Goal: Task Accomplishment & Management: Complete application form

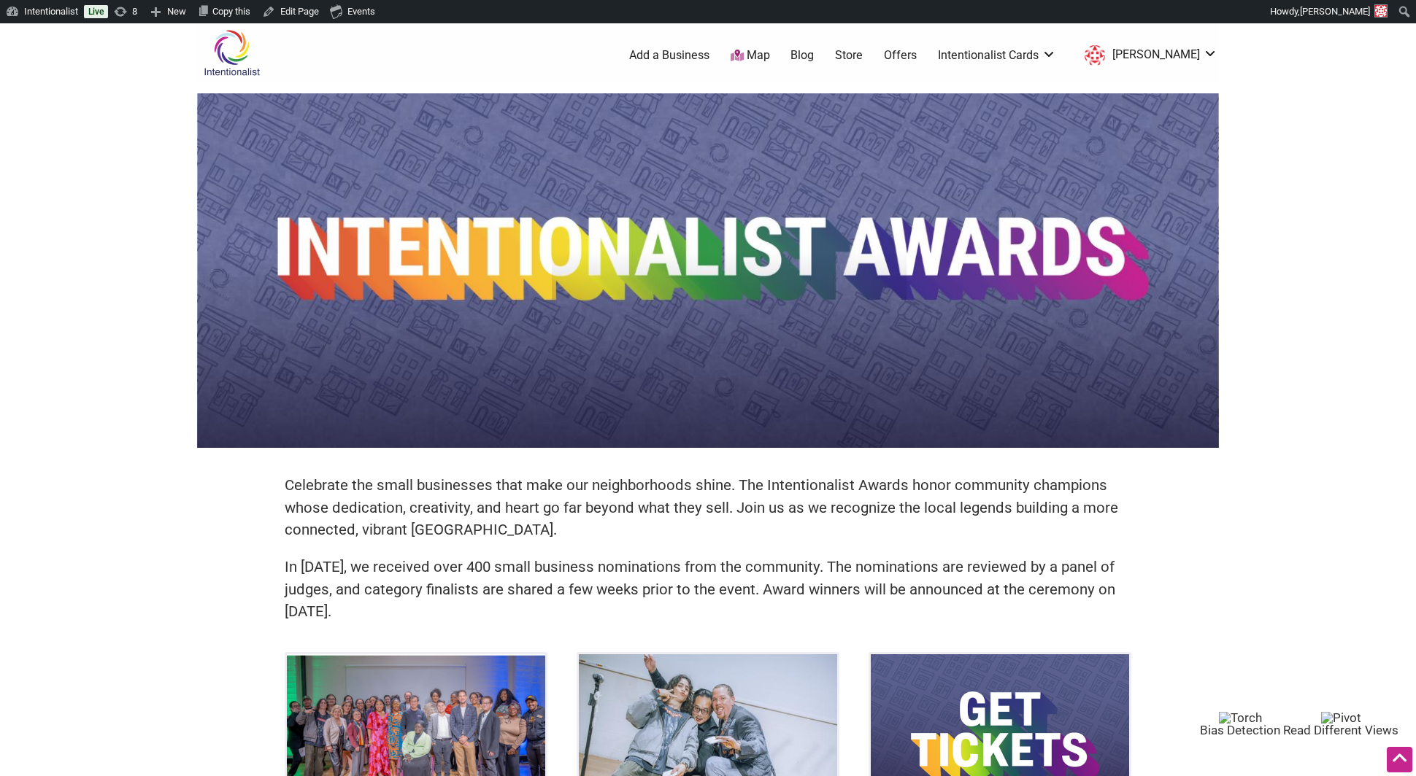
scroll to position [524, 0]
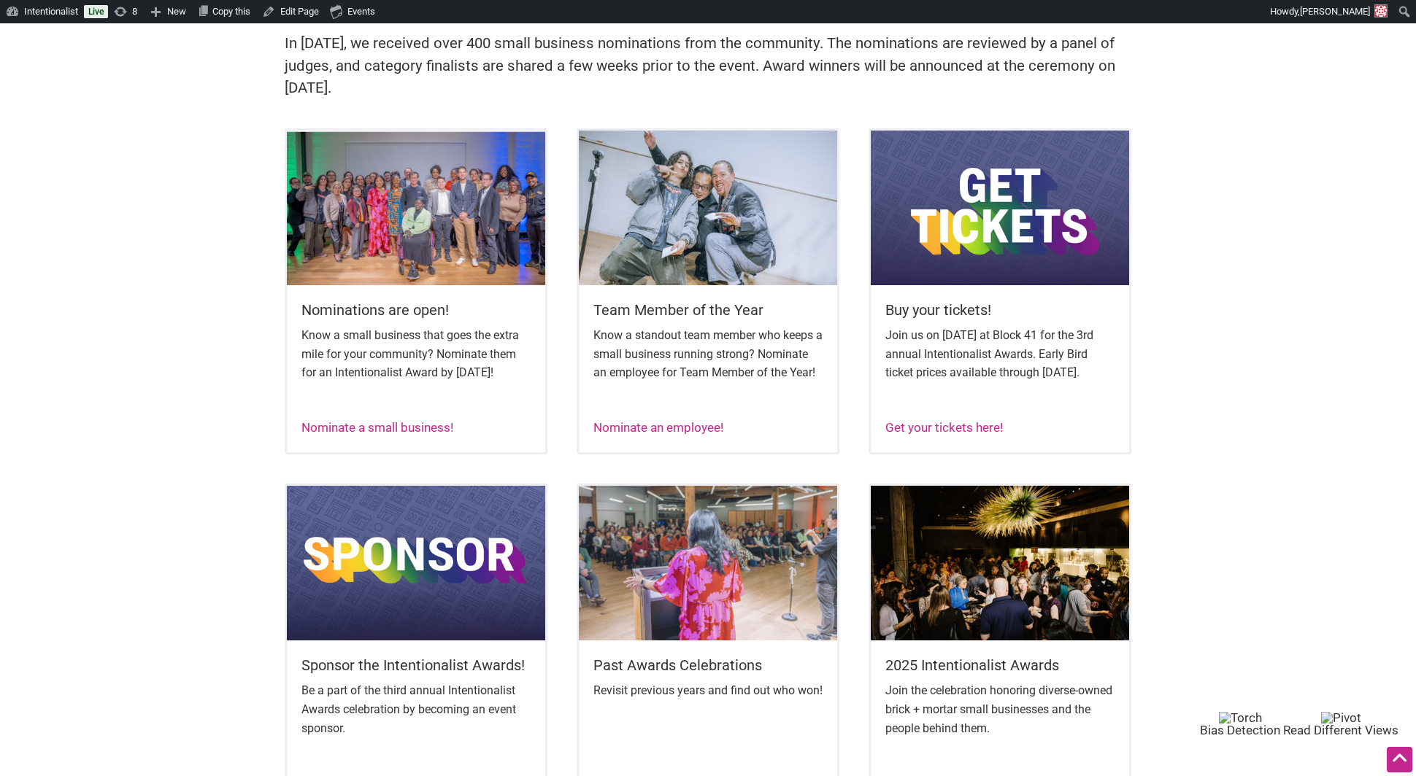
click at [405, 437] on div "Nominate a small business!" at bounding box center [377, 428] width 152 height 19
click at [404, 435] on link "Nominate a small business!" at bounding box center [377, 427] width 152 height 15
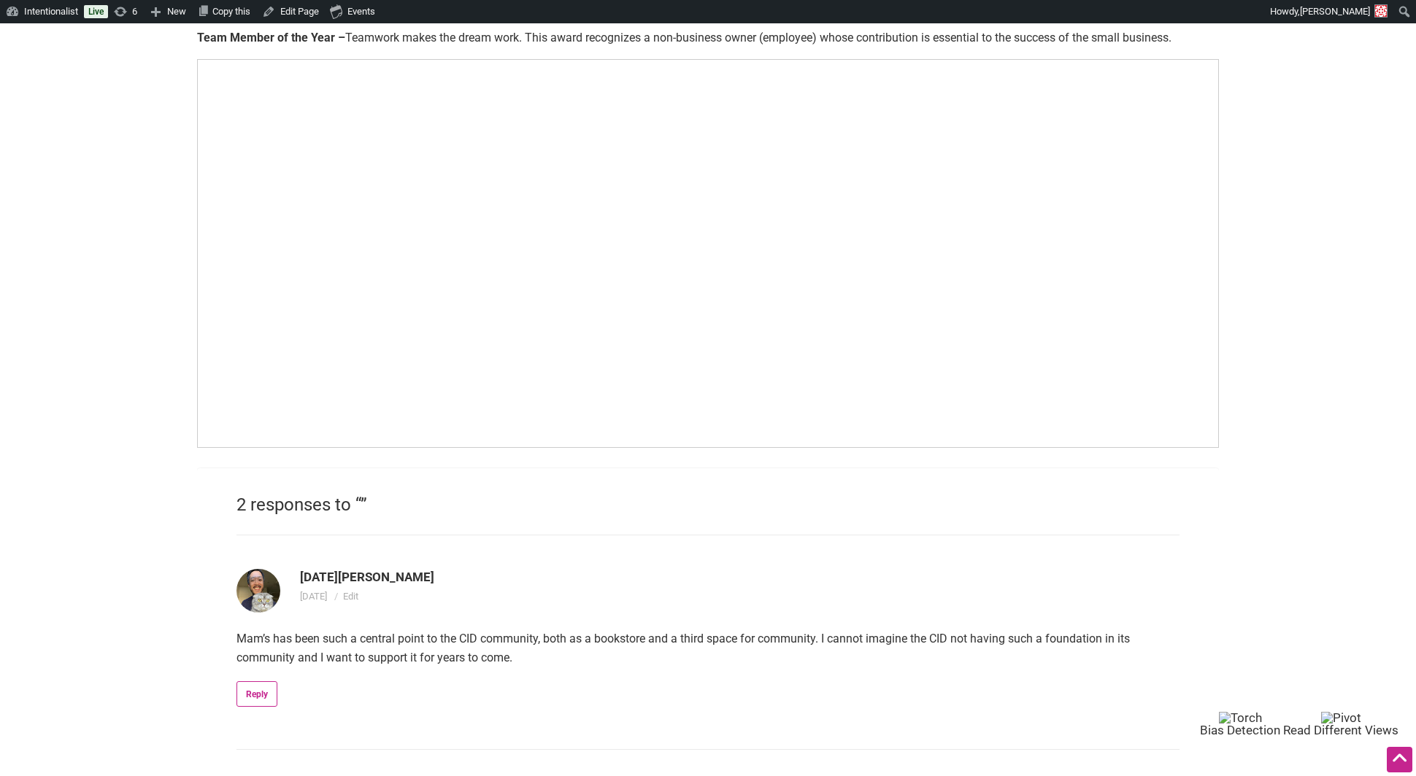
scroll to position [950, 0]
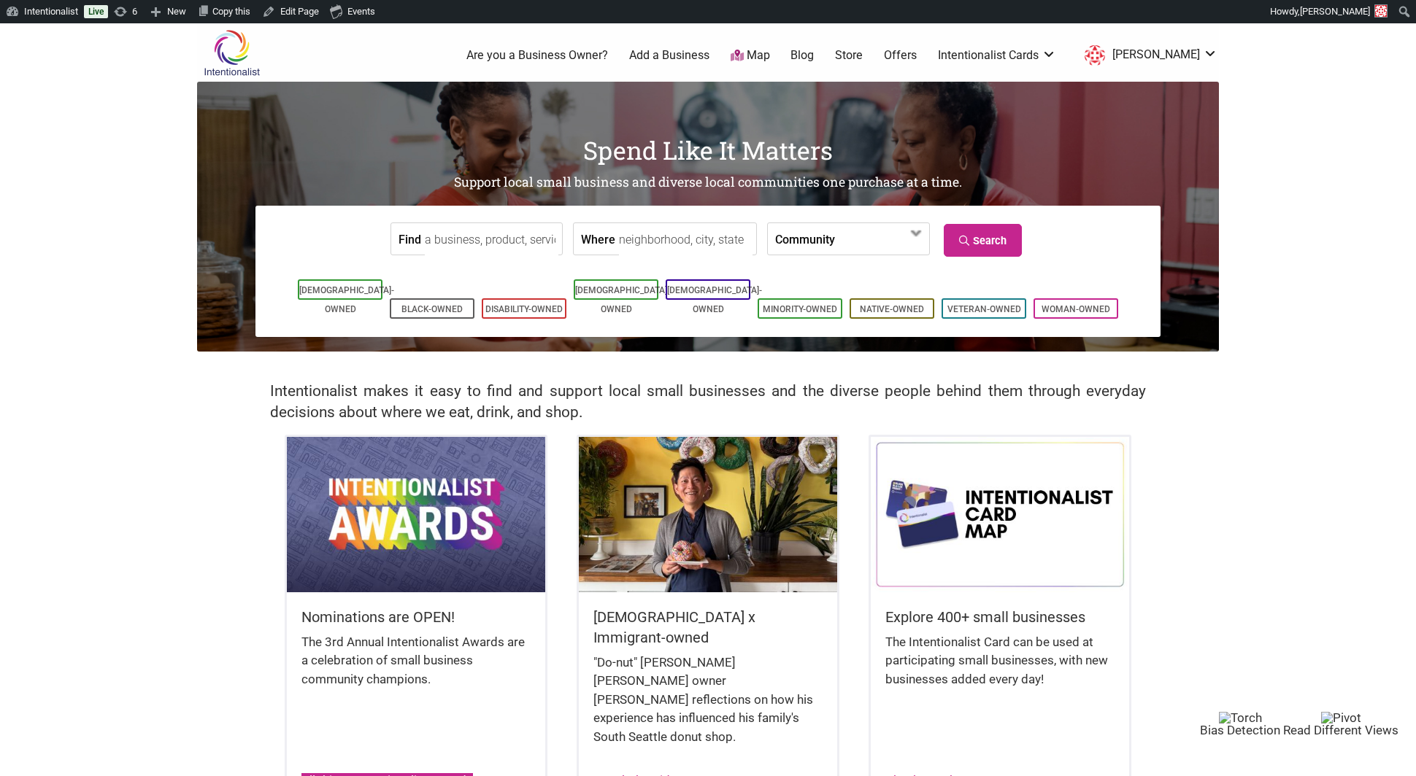
click at [404, 773] on link "All things Intentionalist Awards" at bounding box center [386, 780] width 171 height 15
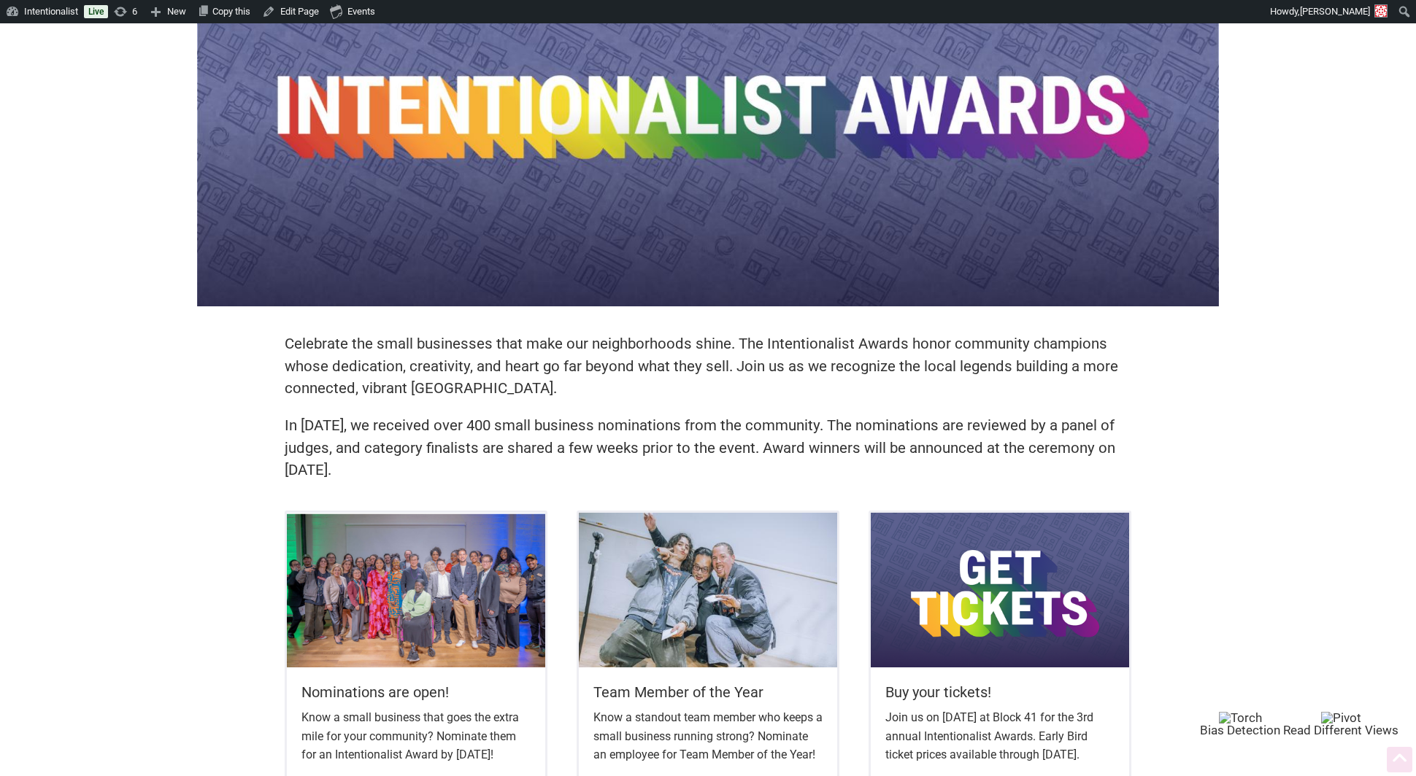
scroll to position [180, 0]
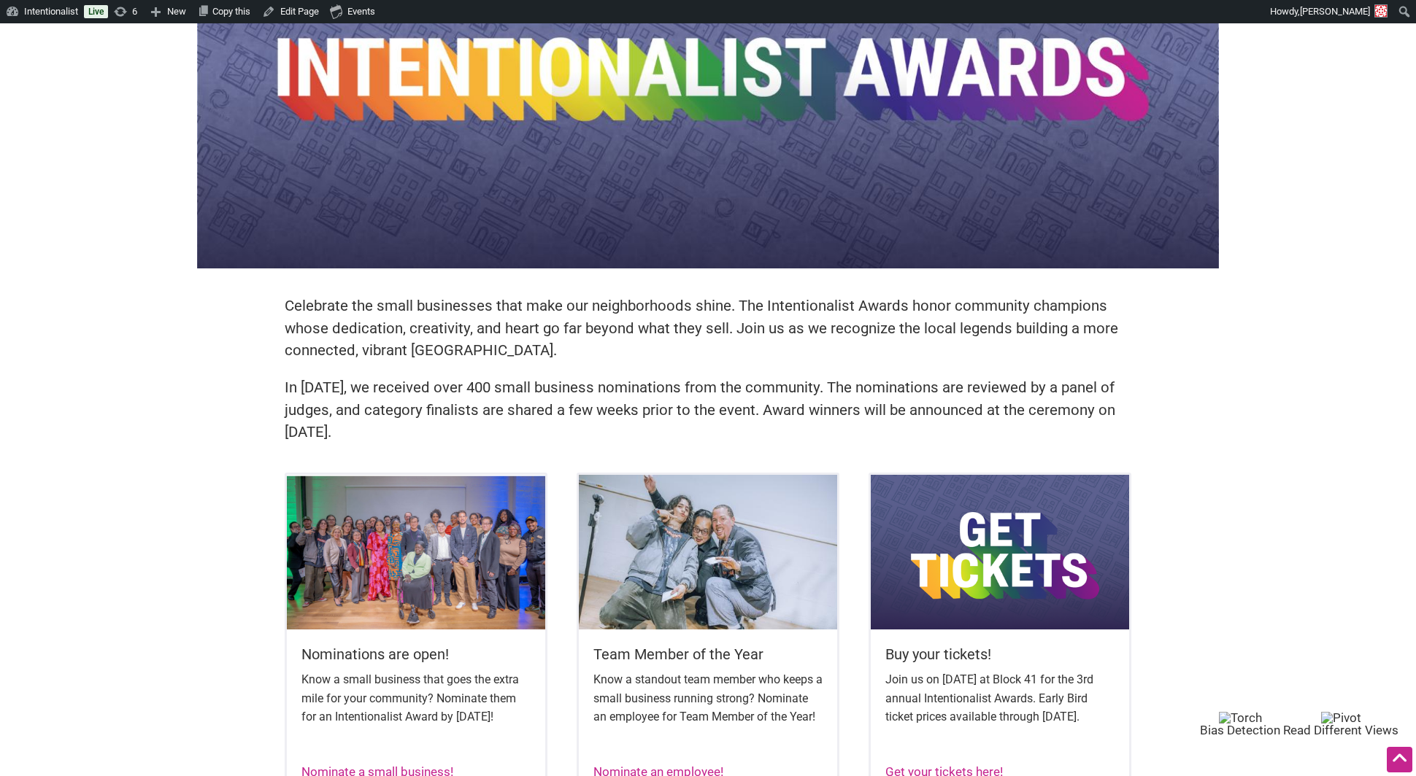
click at [371, 662] on h5 "Nominations are open!" at bounding box center [415, 654] width 229 height 20
click at [370, 577] on img at bounding box center [416, 552] width 258 height 155
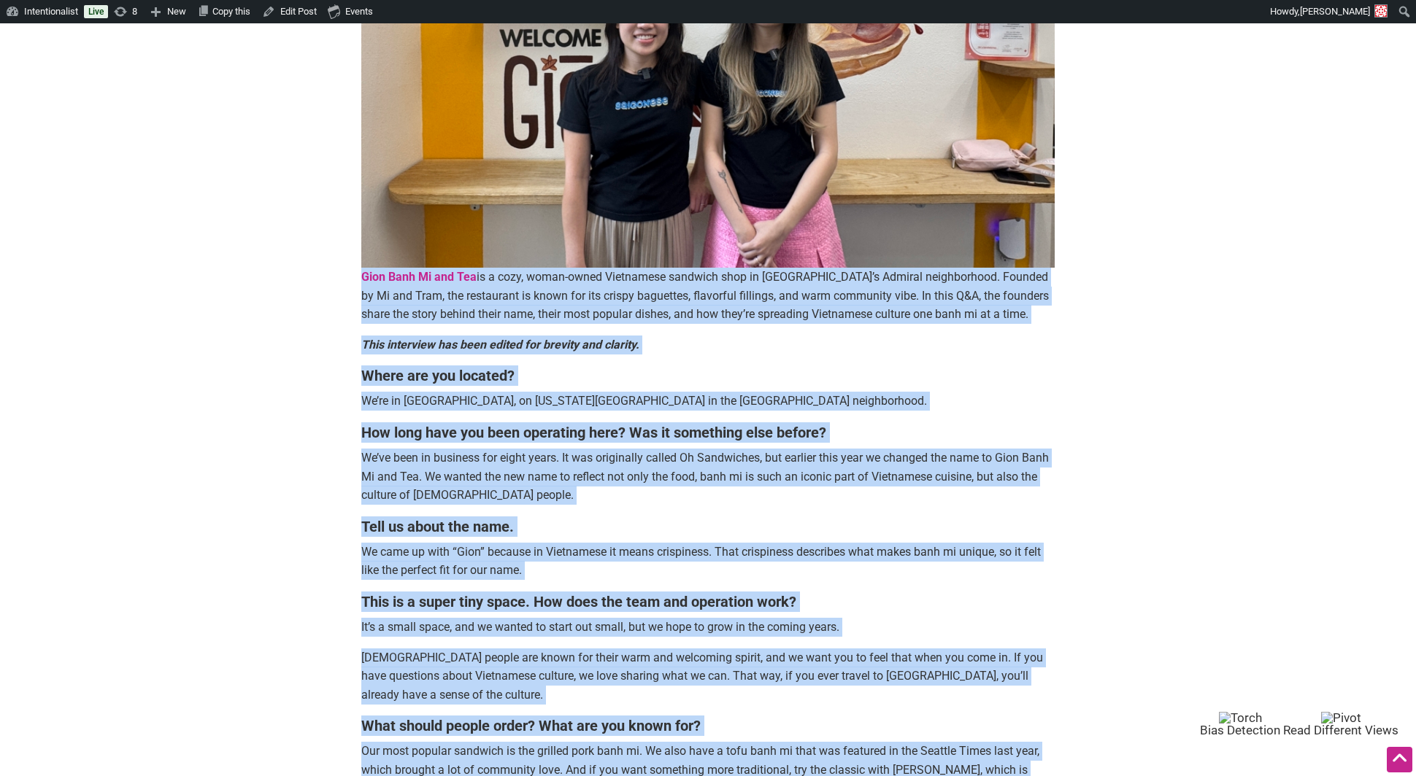
scroll to position [426, 0]
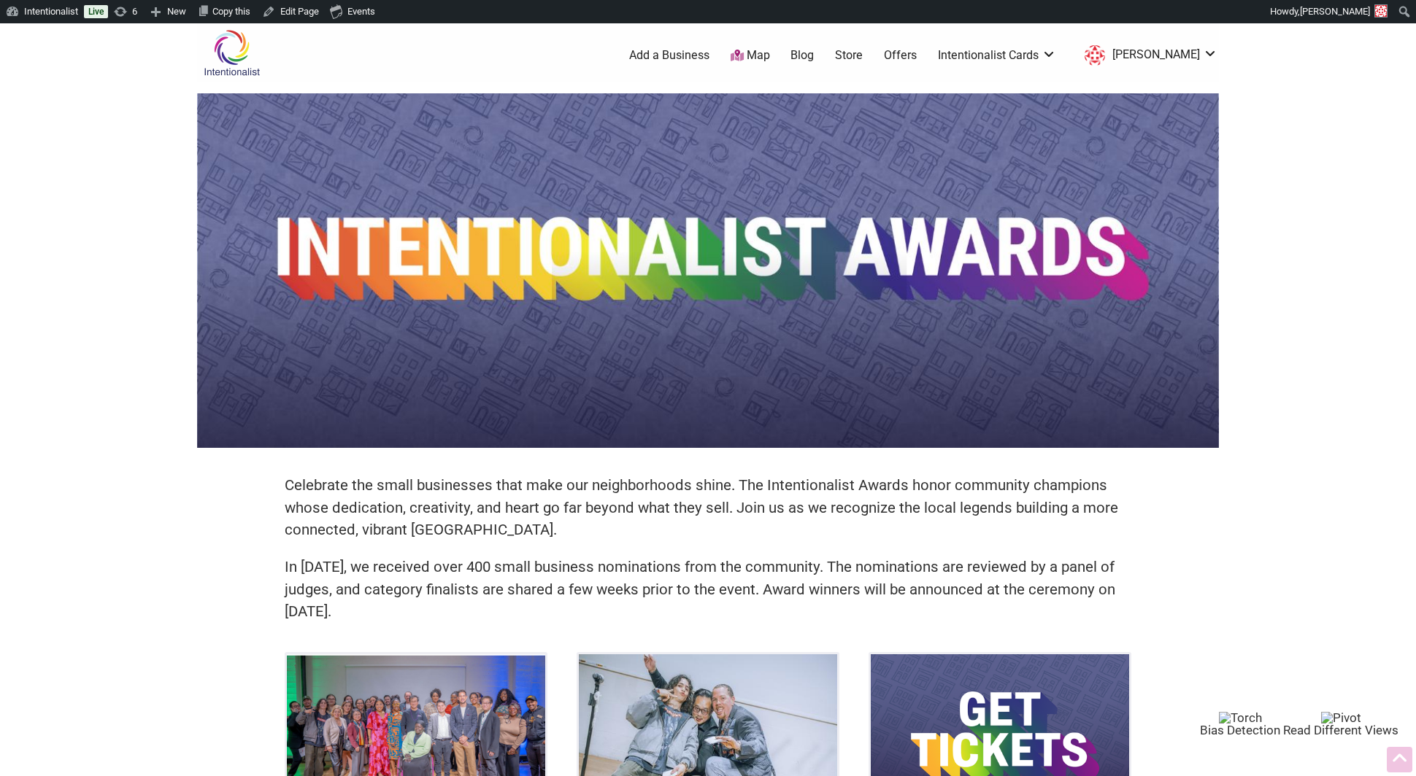
scroll to position [180, 0]
